Goal: Task Accomplishment & Management: Complete application form

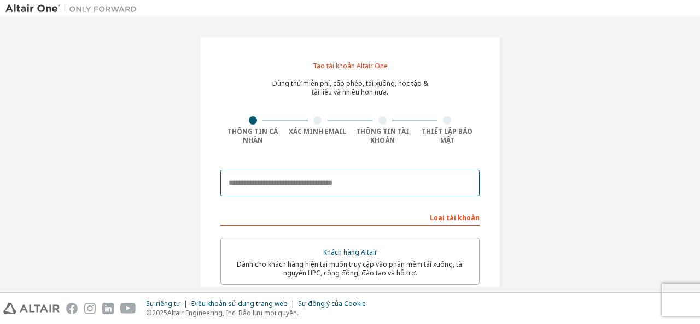
click at [355, 184] on input "email" at bounding box center [349, 183] width 259 height 26
click at [297, 183] on input "***" at bounding box center [349, 183] width 259 height 26
type input "*"
paste input "**********"
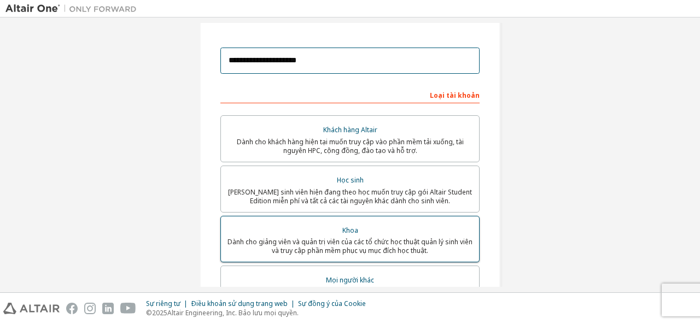
scroll to position [109, 0]
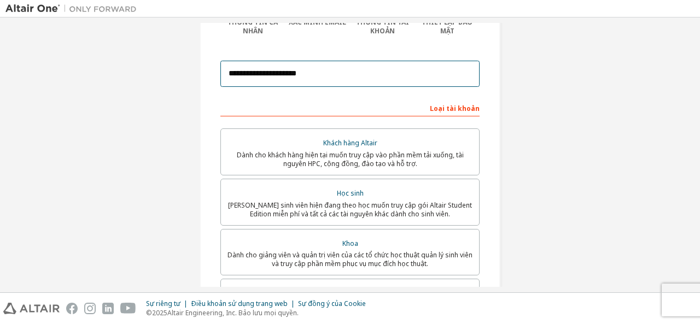
type input "**********"
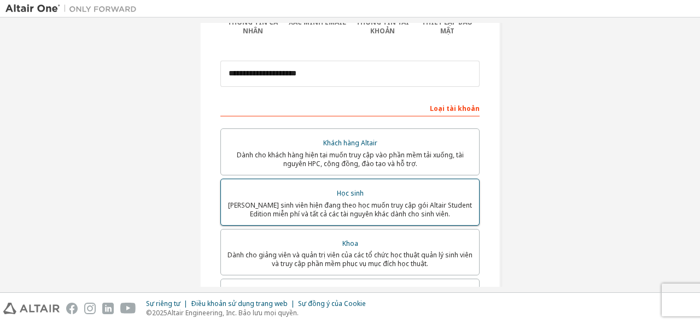
click at [346, 189] on font "Học sinh" at bounding box center [350, 193] width 27 height 9
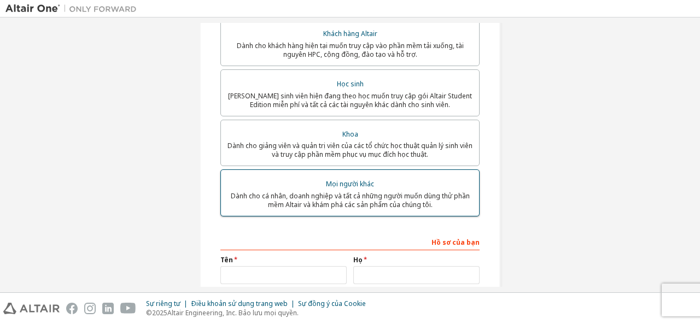
scroll to position [328, 0]
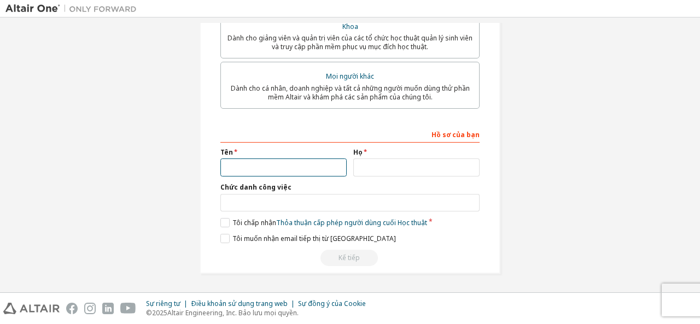
click at [279, 172] on input "text" at bounding box center [283, 168] width 126 height 18
drag, startPoint x: 334, startPoint y: 160, endPoint x: 325, endPoint y: 166, distance: 10.8
click at [327, 164] on input "text" at bounding box center [283, 168] width 126 height 18
type input "*"
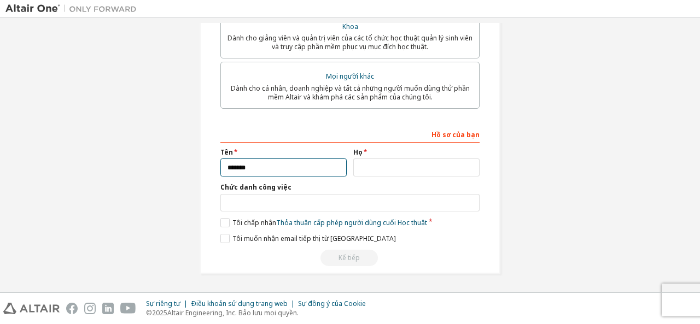
type input "*******"
click at [402, 157] on div "Họ" at bounding box center [416, 162] width 133 height 28
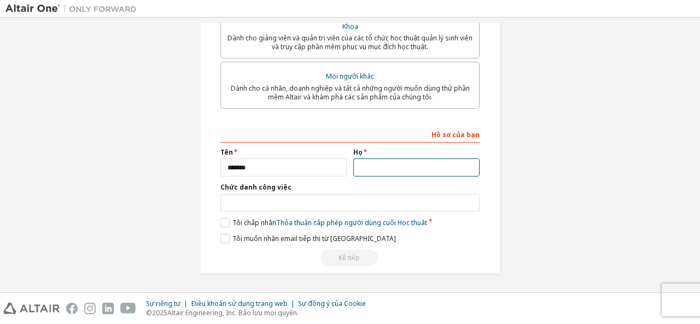
click at [401, 163] on input "text" at bounding box center [416, 168] width 126 height 18
type input "******"
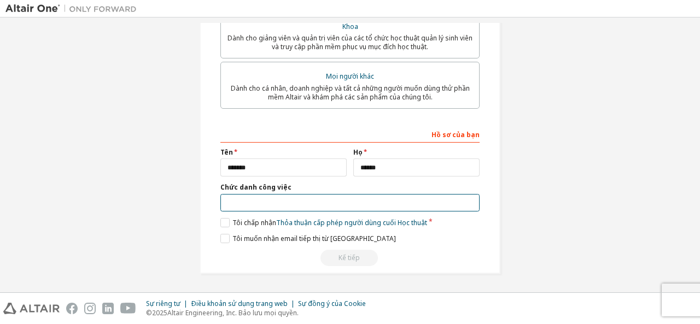
click at [345, 202] on input "text" at bounding box center [349, 203] width 259 height 18
type input "********"
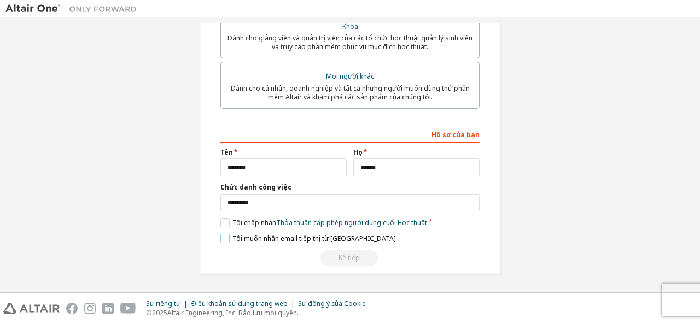
click at [249, 238] on font "Tôi muốn nhận email tiếp thị từ [GEOGRAPHIC_DATA]" at bounding box center [313, 238] width 163 height 9
click at [222, 222] on label "Tôi chấp nhận Thỏa thuận cấp phép người dùng cuối Học thuật" at bounding box center [323, 222] width 207 height 9
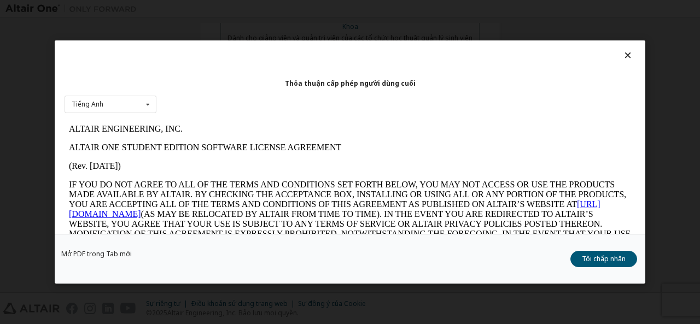
scroll to position [0, 0]
click at [147, 106] on icon at bounding box center [148, 104] width 14 height 17
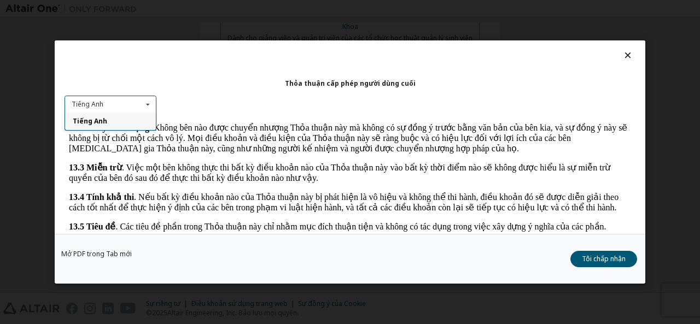
scroll to position [2011, 0]
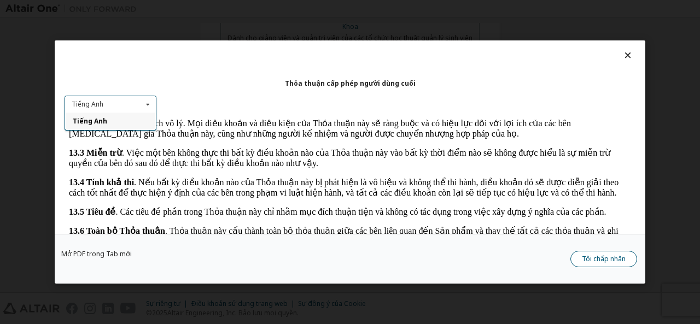
click at [601, 254] on font "Tôi chấp nhận" at bounding box center [604, 258] width 44 height 9
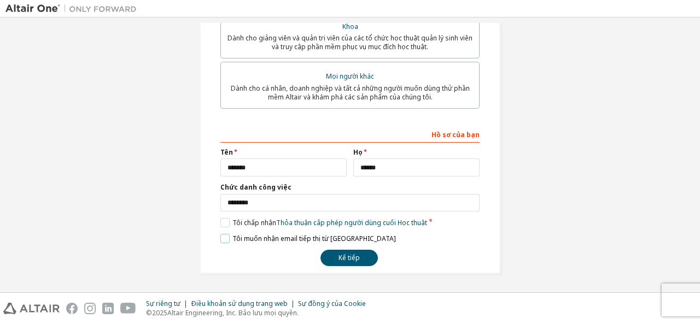
click at [270, 237] on font "Tôi muốn nhận email tiếp thị từ [GEOGRAPHIC_DATA]" at bounding box center [313, 238] width 163 height 9
click at [348, 256] on font "Kế tiếp" at bounding box center [348, 257] width 21 height 9
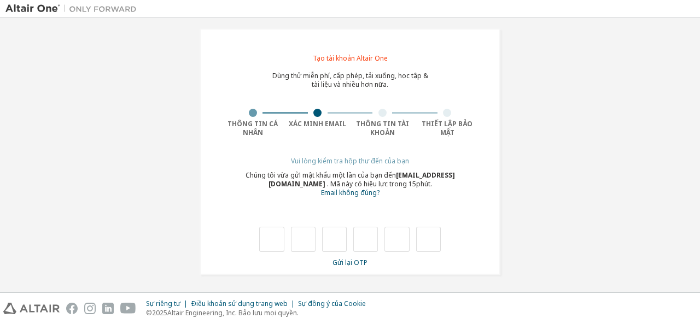
type input "*"
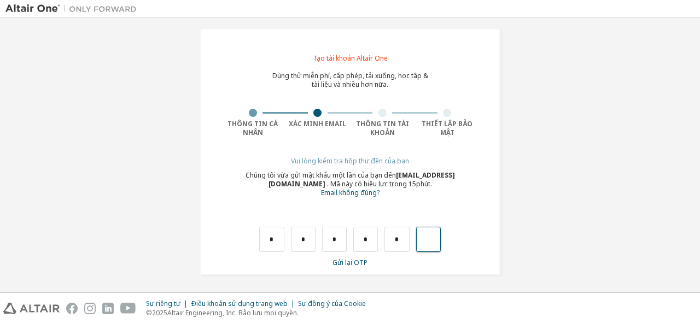
type input "*"
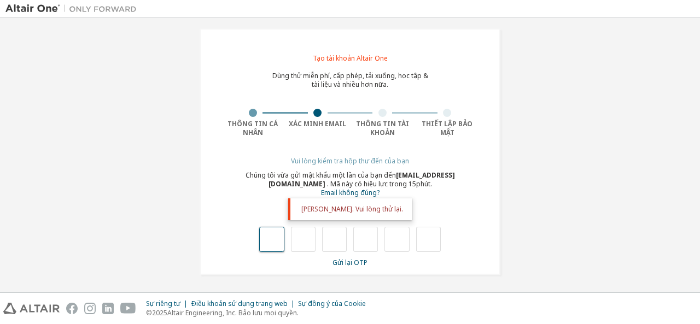
click at [270, 244] on input "text" at bounding box center [271, 239] width 25 height 25
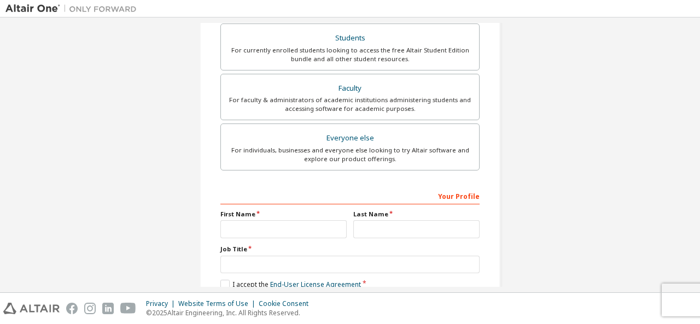
scroll to position [273, 0]
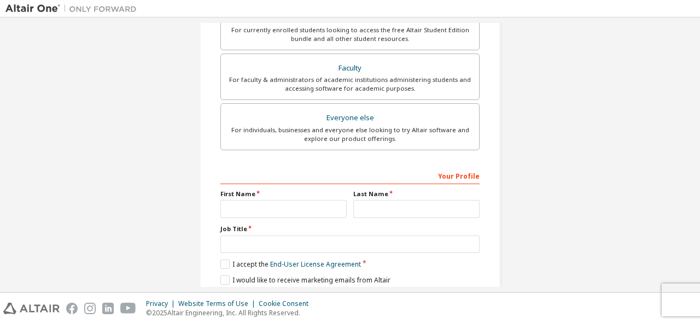
click at [544, 74] on div "Create an Altair One Account For Free Trials, Licenses, Downloads, Learning & D…" at bounding box center [349, 39] width 689 height 579
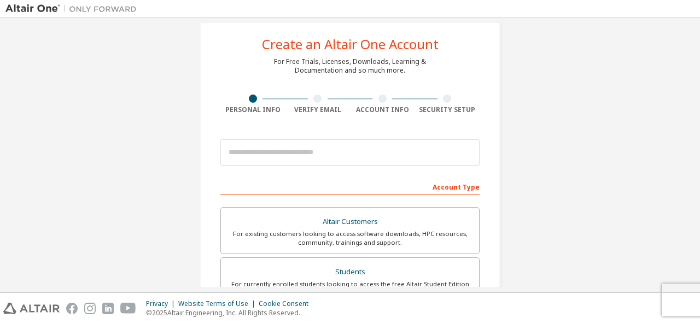
scroll to position [0, 0]
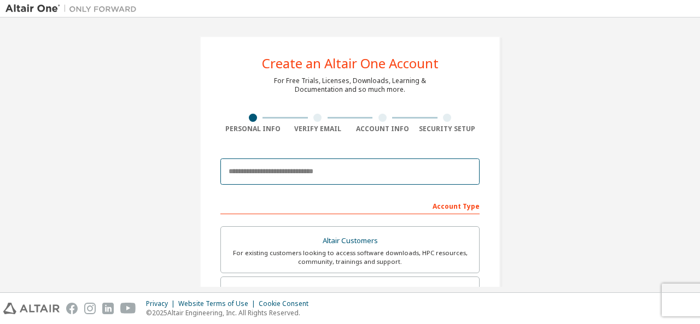
click at [346, 171] on input "email" at bounding box center [349, 172] width 259 height 26
type input "**********"
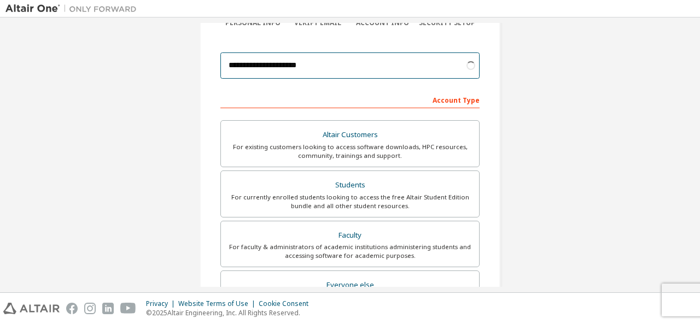
scroll to position [219, 0]
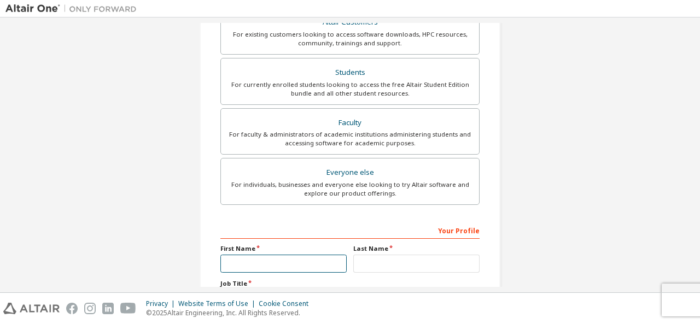
click at [305, 258] on input "text" at bounding box center [283, 264] width 126 height 18
type input "*******"
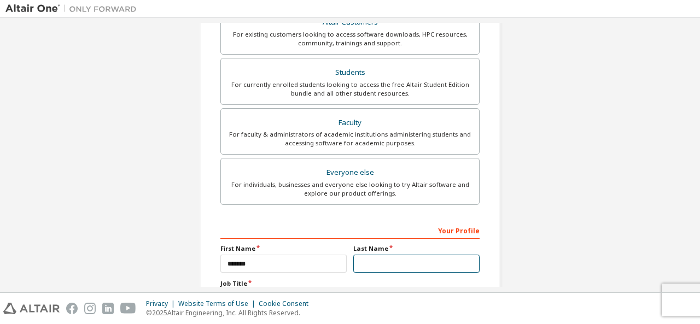
click at [372, 262] on input "text" at bounding box center [416, 264] width 126 height 18
type input "******"
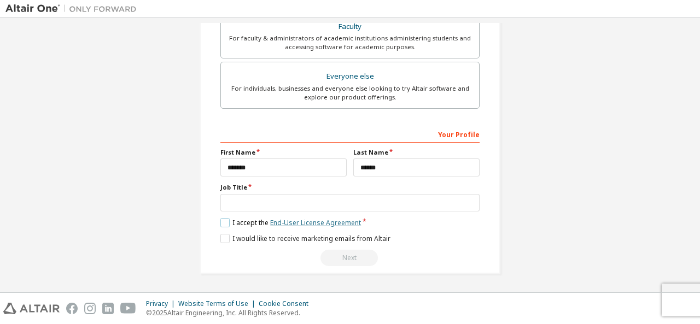
click at [337, 224] on link "End-User License Agreement" at bounding box center [315, 222] width 91 height 9
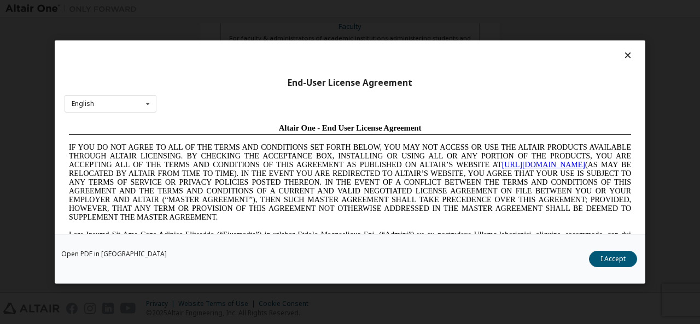
scroll to position [0, 0]
click at [605, 256] on button "I Accept" at bounding box center [613, 259] width 48 height 16
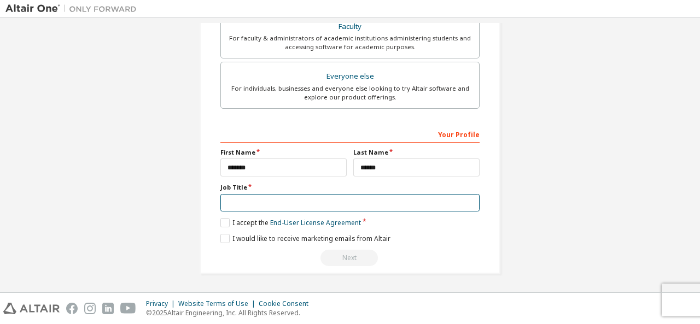
click at [269, 194] on input "text" at bounding box center [349, 203] width 259 height 18
type input "********"
click at [255, 202] on input "********" at bounding box center [349, 203] width 259 height 18
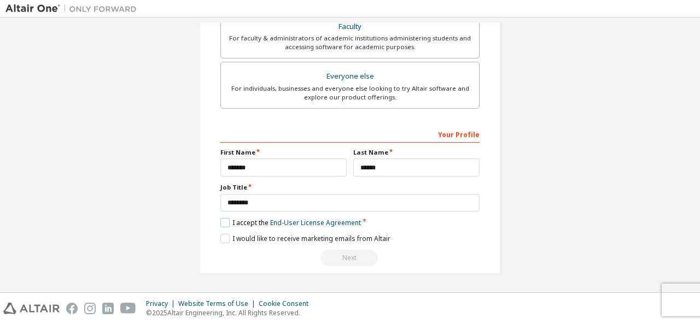
click at [242, 221] on label "I accept the End-User License Agreement" at bounding box center [290, 222] width 141 height 9
click at [228, 222] on label "I accept the End-User License Agreement" at bounding box center [290, 222] width 141 height 9
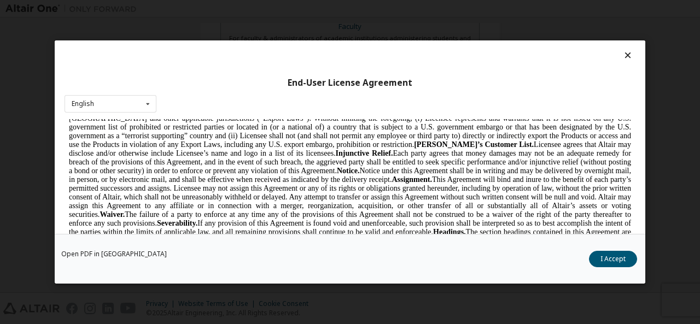
scroll to position [2515, 0]
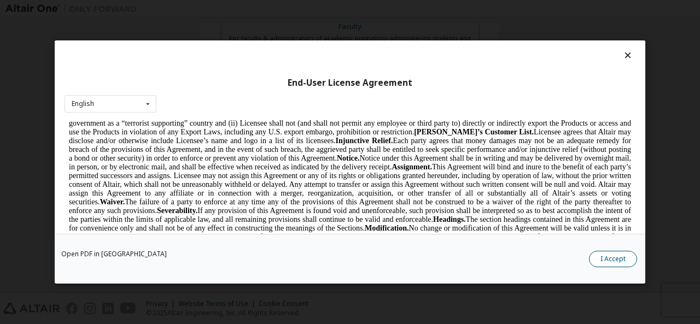
click at [618, 259] on button "I Accept" at bounding box center [613, 259] width 48 height 16
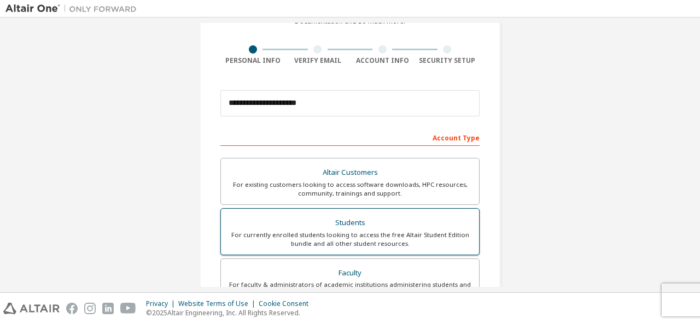
scroll to position [109, 0]
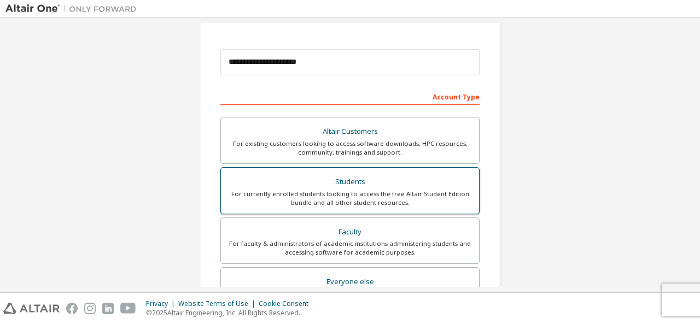
click at [356, 182] on div "Students" at bounding box center [349, 181] width 245 height 15
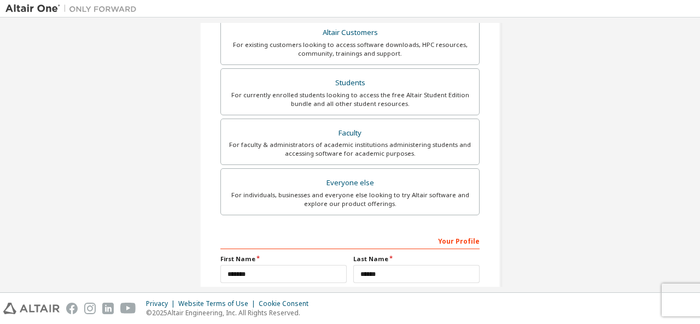
scroll to position [315, 0]
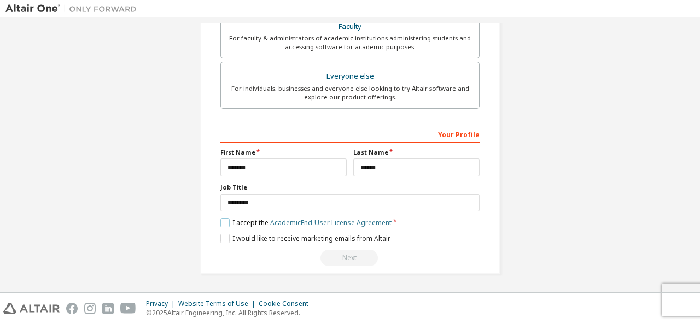
click at [303, 219] on link "Academic End-User License Agreement" at bounding box center [330, 222] width 121 height 9
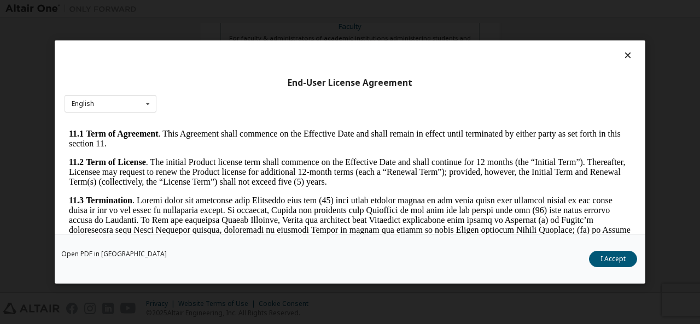
scroll to position [1804, 0]
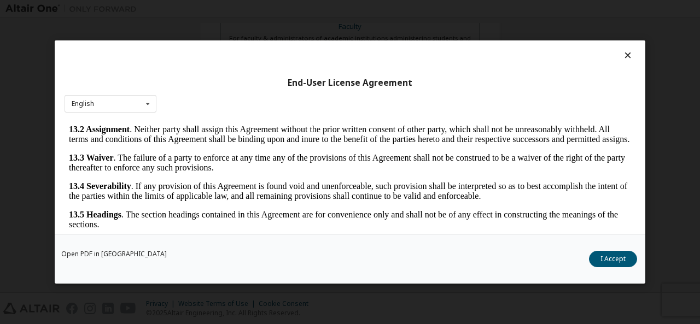
click at [614, 262] on button "I Accept" at bounding box center [613, 259] width 48 height 16
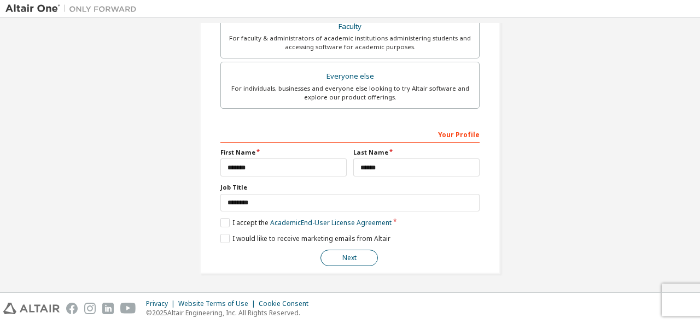
click at [348, 254] on button "Next" at bounding box center [348, 258] width 57 height 16
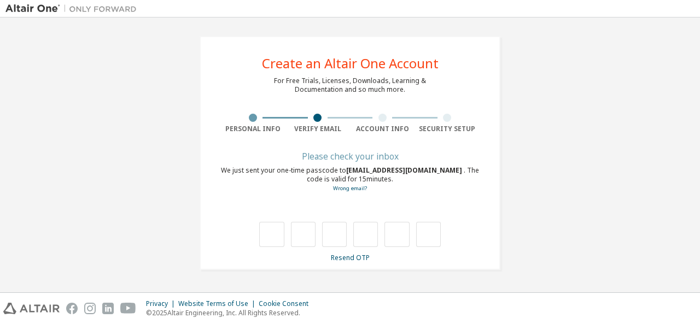
type input "*"
click at [369, 236] on input "*" at bounding box center [365, 234] width 25 height 25
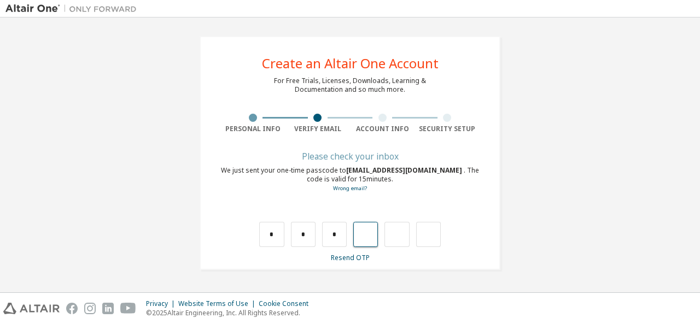
type input "*"
click at [368, 238] on input "*" at bounding box center [365, 234] width 25 height 25
type input "*"
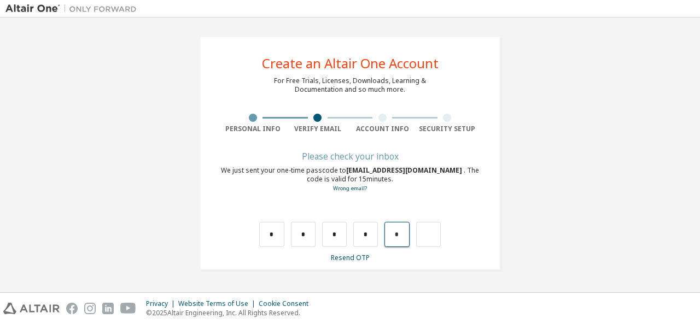
click at [405, 232] on input "*" at bounding box center [396, 234] width 25 height 25
click at [366, 233] on input "*" at bounding box center [365, 234] width 25 height 25
click at [376, 233] on input "*" at bounding box center [365, 234] width 25 height 25
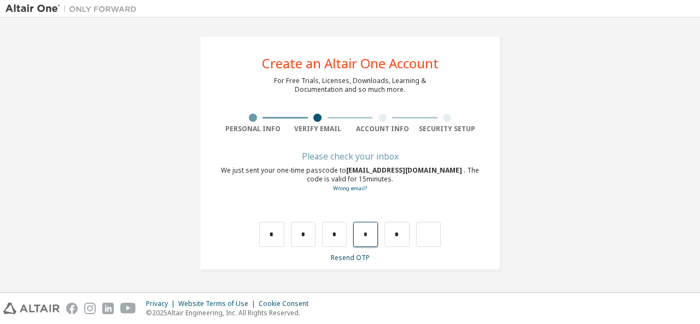
click at [374, 236] on input "*" at bounding box center [365, 234] width 25 height 25
click at [371, 237] on input "*" at bounding box center [365, 234] width 25 height 25
click at [385, 234] on input "*" at bounding box center [396, 234] width 25 height 25
click at [373, 233] on input "*" at bounding box center [365, 234] width 25 height 25
type input "*"
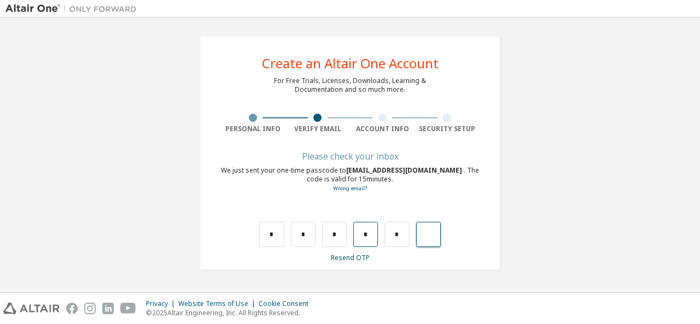
type input "*"
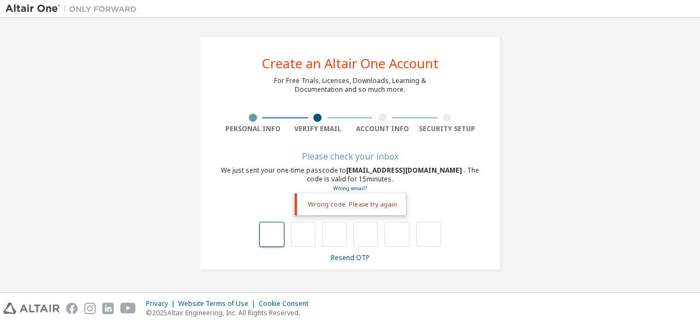
click at [278, 231] on input "text" at bounding box center [271, 234] width 25 height 25
type input "*"
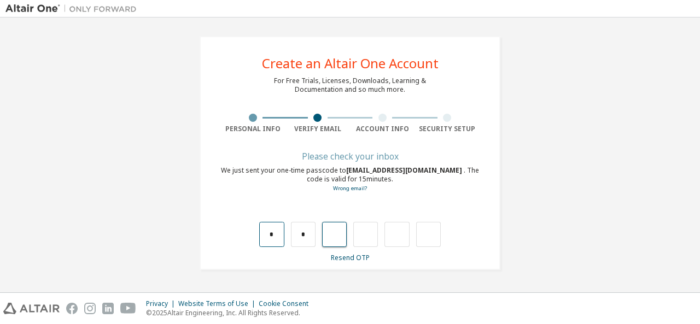
type input "*"
click at [342, 237] on input "*" at bounding box center [334, 234] width 25 height 25
type input "*"
click at [372, 235] on input "*" at bounding box center [365, 234] width 25 height 25
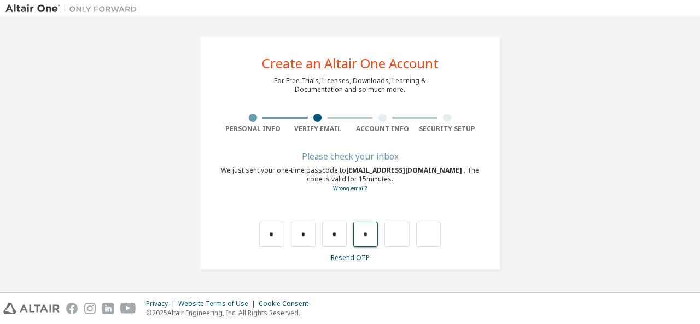
click at [371, 235] on input "*" at bounding box center [365, 234] width 25 height 25
type input "*"
click at [402, 235] on input "*" at bounding box center [396, 234] width 25 height 25
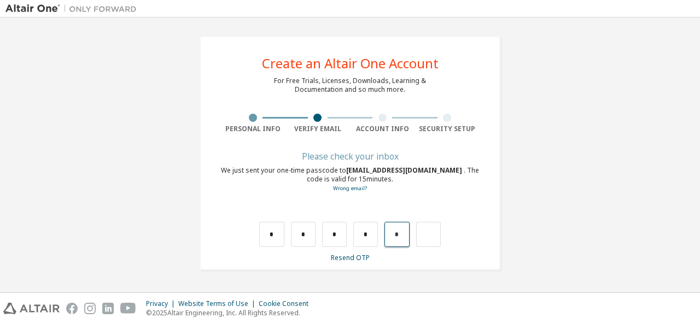
click at [402, 235] on input "*" at bounding box center [396, 234] width 25 height 25
type input "*"
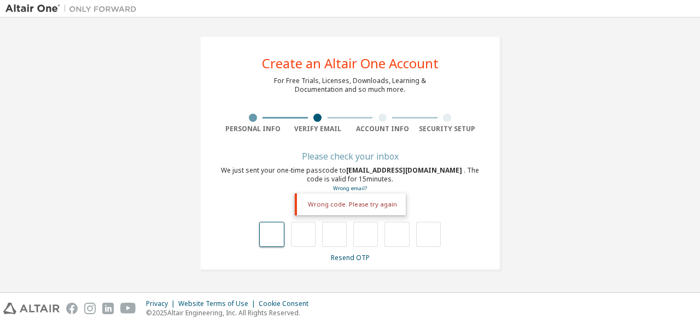
click at [276, 237] on input "text" at bounding box center [271, 234] width 25 height 25
type input "*"
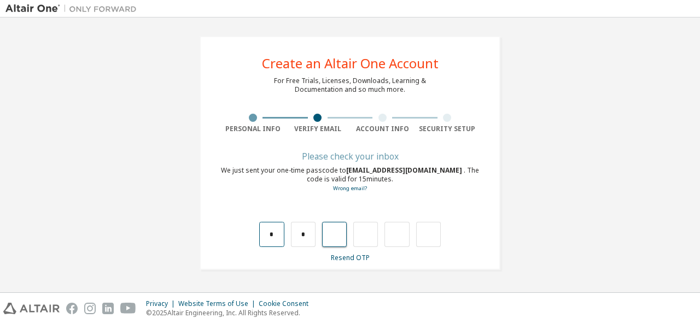
type input "*"
drag, startPoint x: 379, startPoint y: 235, endPoint x: 366, endPoint y: 232, distance: 13.5
click at [366, 232] on div "* * * *" at bounding box center [350, 234] width 182 height 25
click at [358, 237] on input "*" at bounding box center [365, 234] width 25 height 25
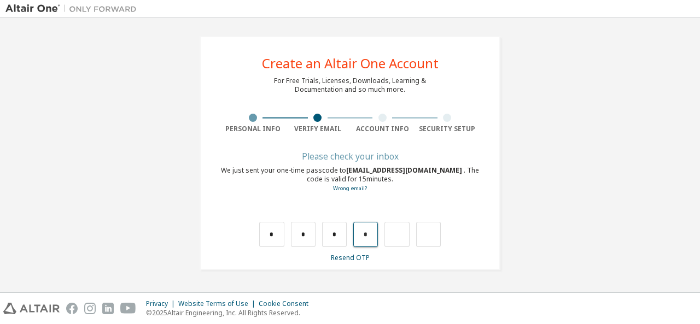
click at [372, 232] on input "*" at bounding box center [365, 234] width 25 height 25
click at [369, 236] on input "*" at bounding box center [365, 234] width 25 height 25
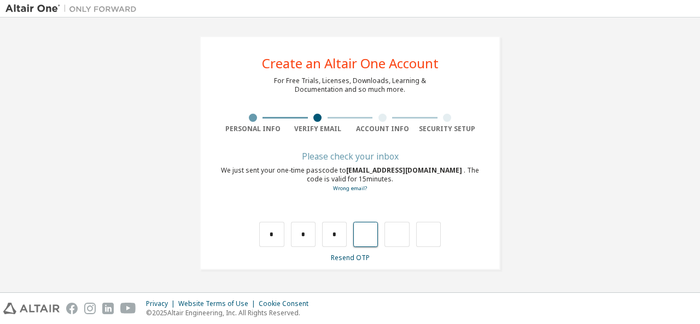
click at [360, 236] on input "text" at bounding box center [365, 234] width 25 height 25
type input "*"
click at [404, 238] on input "*" at bounding box center [396, 234] width 25 height 25
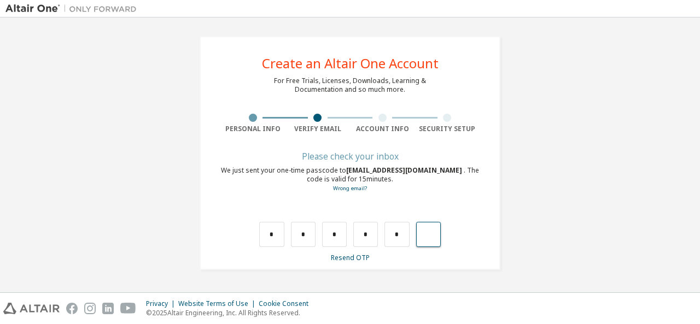
click at [424, 233] on input "text" at bounding box center [428, 234] width 25 height 25
click at [403, 235] on input "*" at bounding box center [396, 234] width 25 height 25
type input "*"
click at [280, 234] on input "*" at bounding box center [271, 234] width 25 height 25
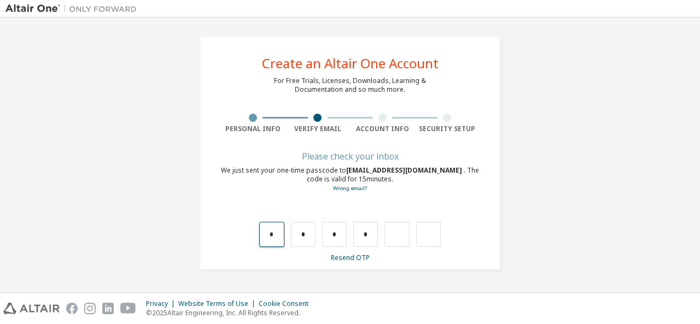
click at [280, 233] on input "*" at bounding box center [271, 234] width 25 height 25
click at [362, 233] on input "*" at bounding box center [365, 234] width 25 height 25
click at [367, 234] on input "*" at bounding box center [365, 234] width 25 height 25
type input "*"
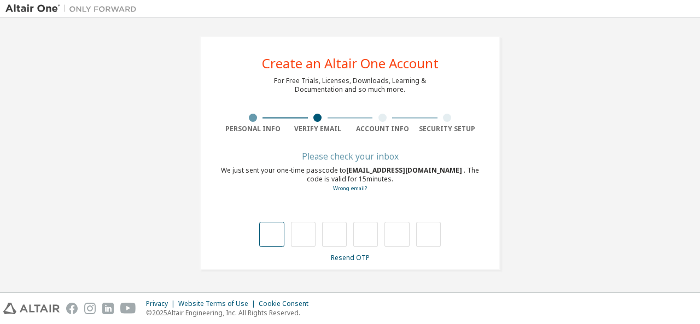
type input "*"
